Goal: Information Seeking & Learning: Learn about a topic

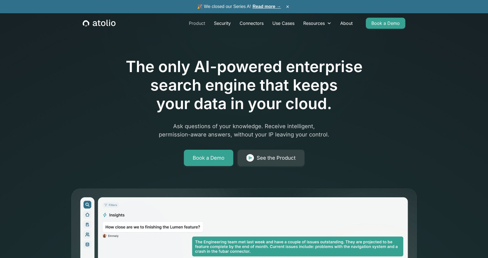
click at [197, 23] on link "Product" at bounding box center [197, 23] width 25 height 11
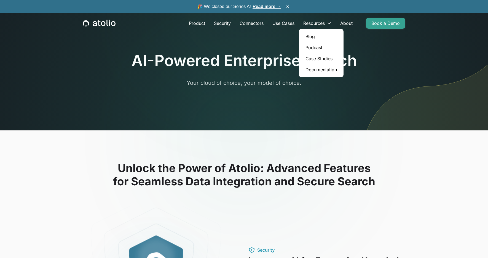
click at [316, 70] on link "Documentation" at bounding box center [321, 69] width 40 height 11
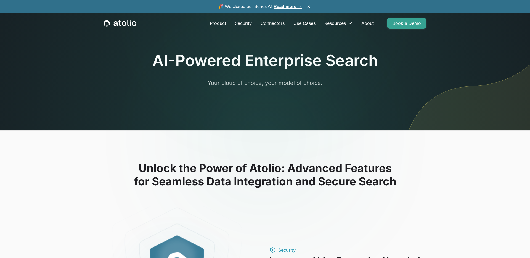
click at [121, 26] on icon "home" at bounding box center [119, 23] width 33 height 7
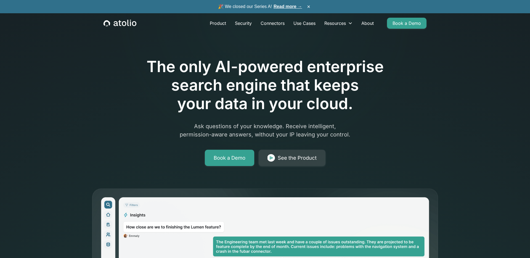
scroll to position [44, 0]
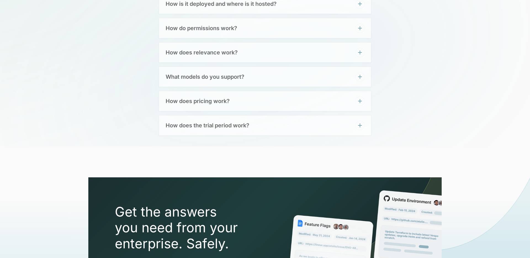
scroll to position [1936, 0]
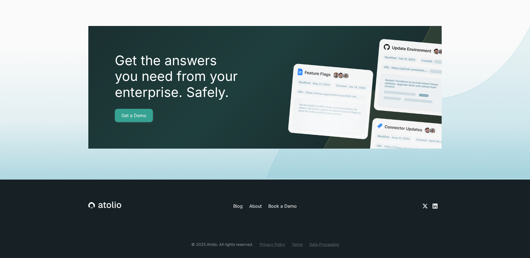
click at [240, 202] on link "Blog" at bounding box center [237, 205] width 9 height 7
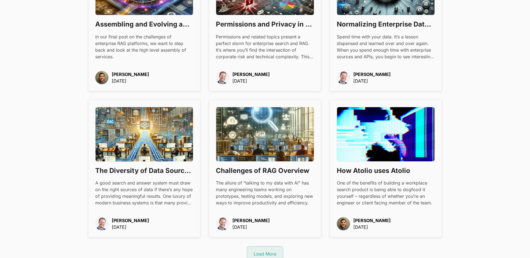
scroll to position [576, 0]
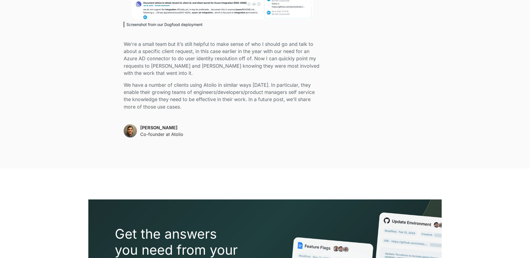
scroll to position [1283, 0]
